Goal: Browse casually

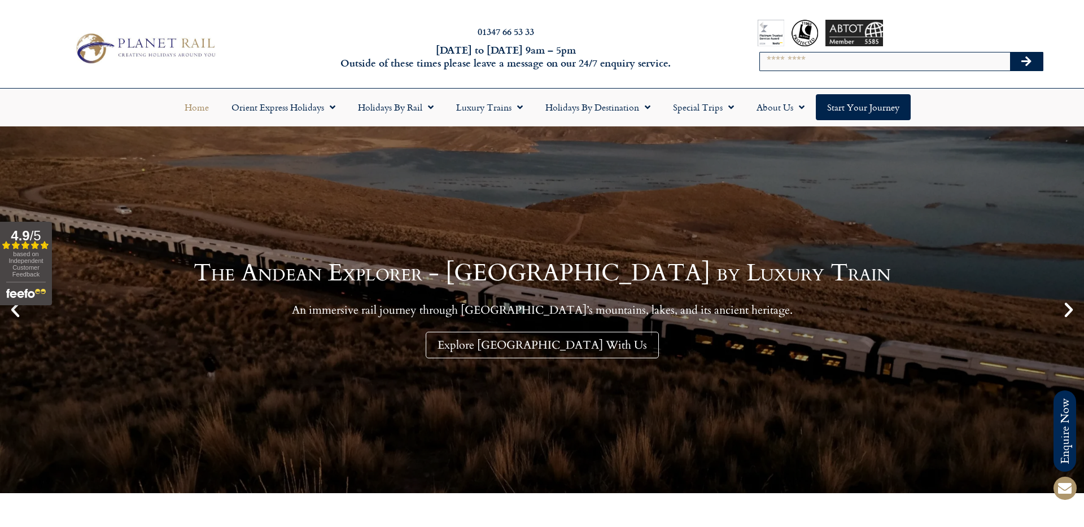
click at [208, 103] on link "Home" at bounding box center [196, 107] width 47 height 26
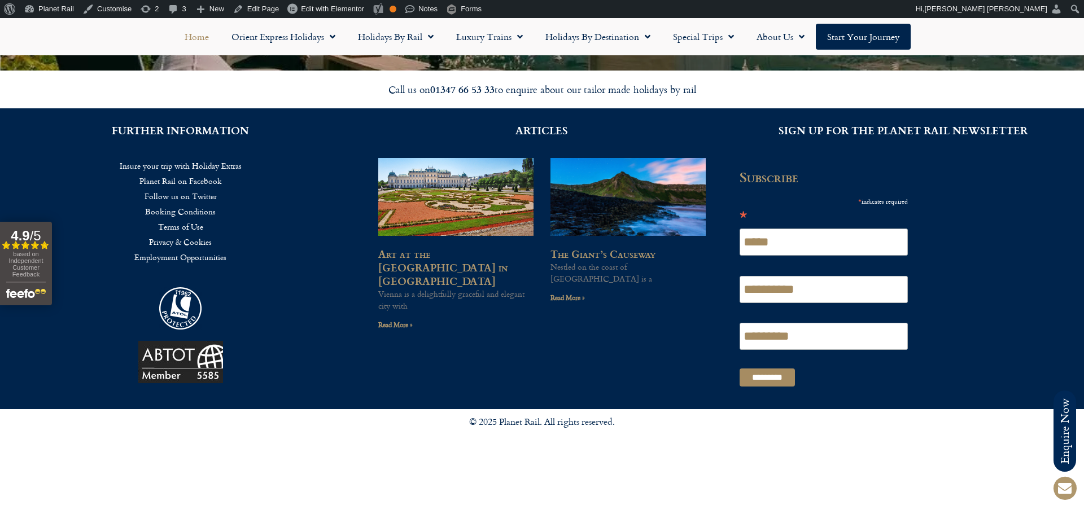
scroll to position [3033, 0]
